Goal: Connect with others: Participate in discussion

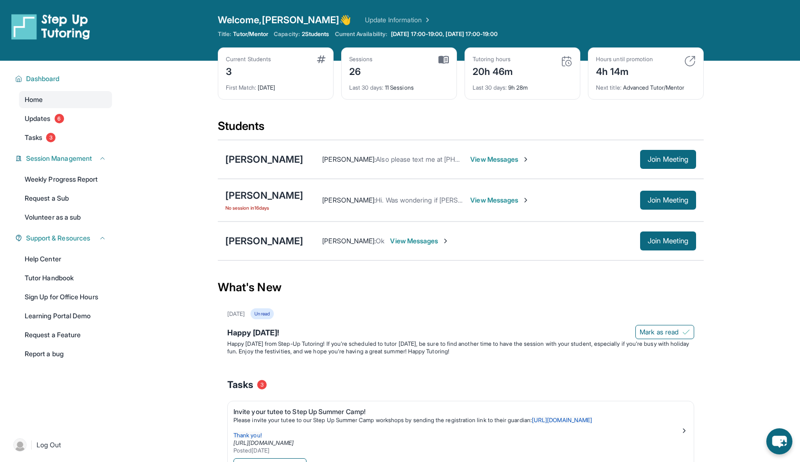
click at [474, 196] on span "View Messages" at bounding box center [499, 199] width 59 height 9
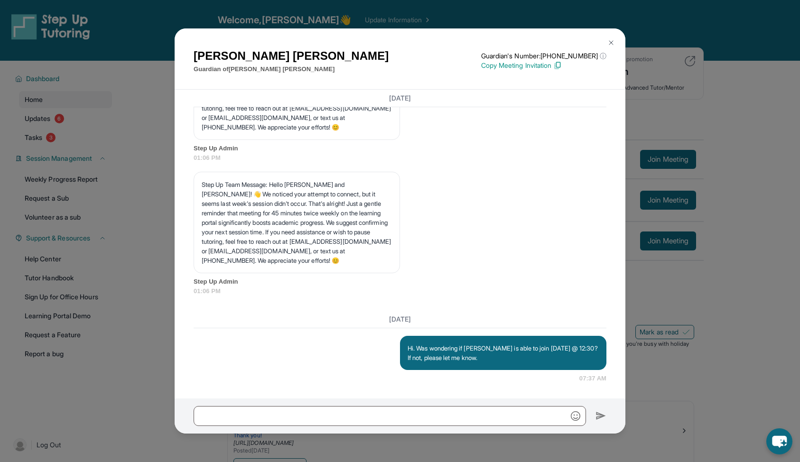
scroll to position [24552, 0]
click at [610, 44] on img at bounding box center [611, 43] width 8 height 8
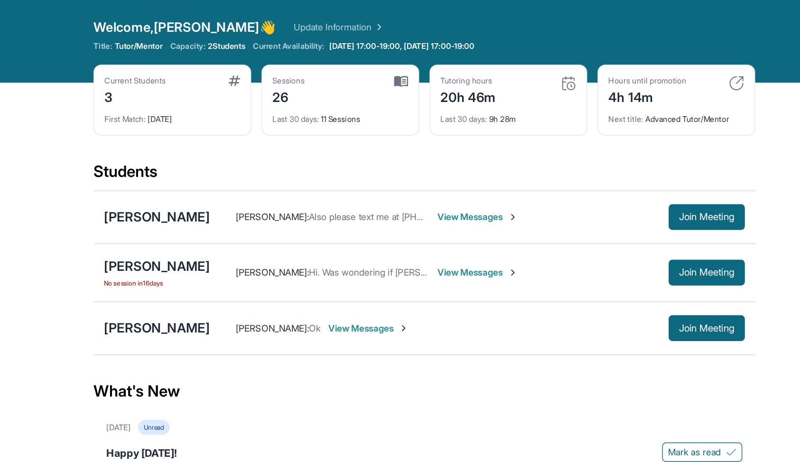
click at [446, 60] on img at bounding box center [443, 60] width 10 height 9
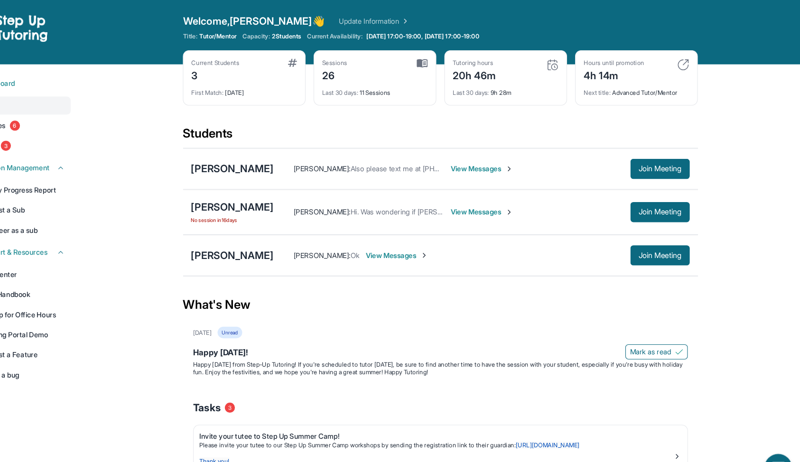
scroll to position [0, 0]
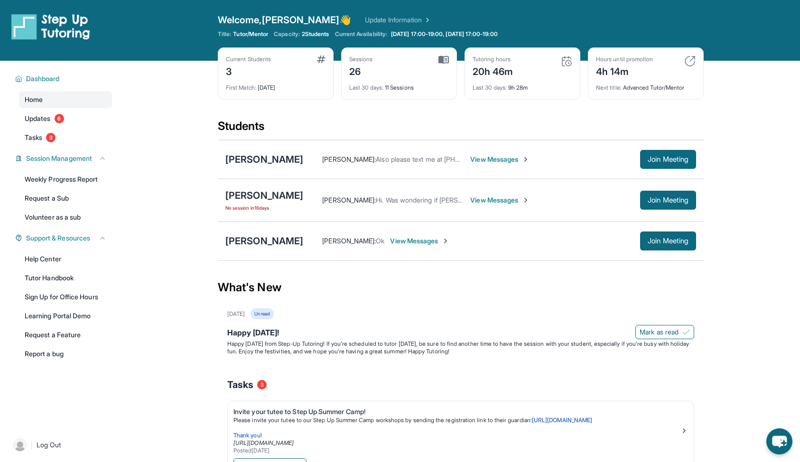
click at [390, 239] on span "View Messages" at bounding box center [419, 240] width 59 height 9
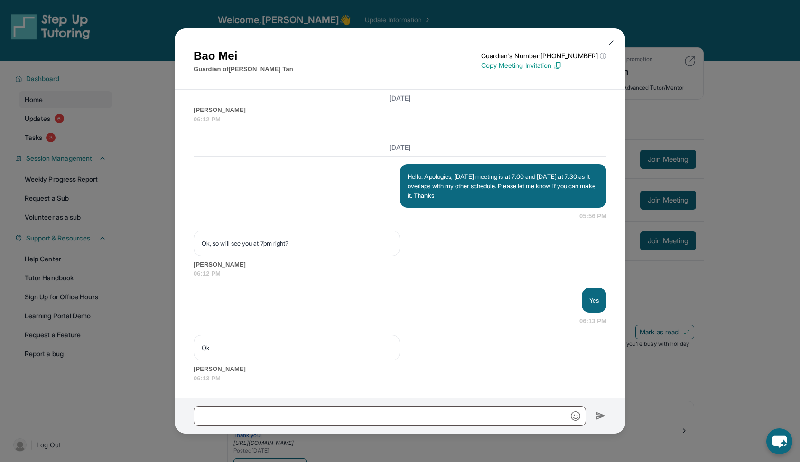
scroll to position [5418, 0]
click at [613, 43] on img at bounding box center [611, 43] width 8 height 8
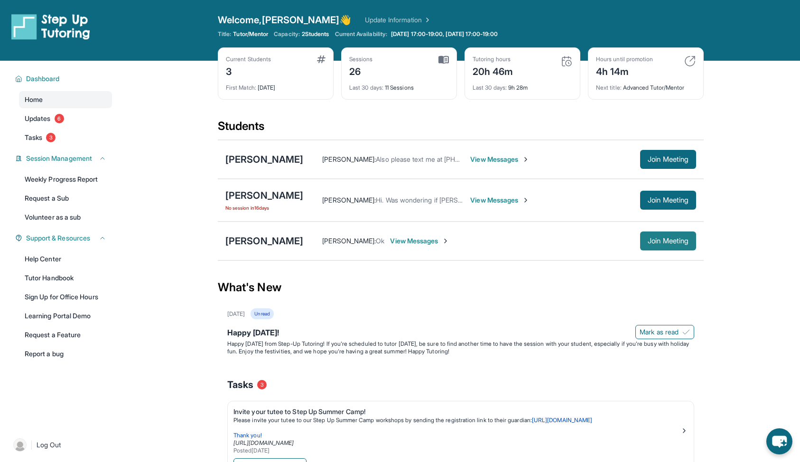
click at [655, 238] on span "Join Meeting" at bounding box center [668, 241] width 41 height 6
